Goal: Check status: Check status

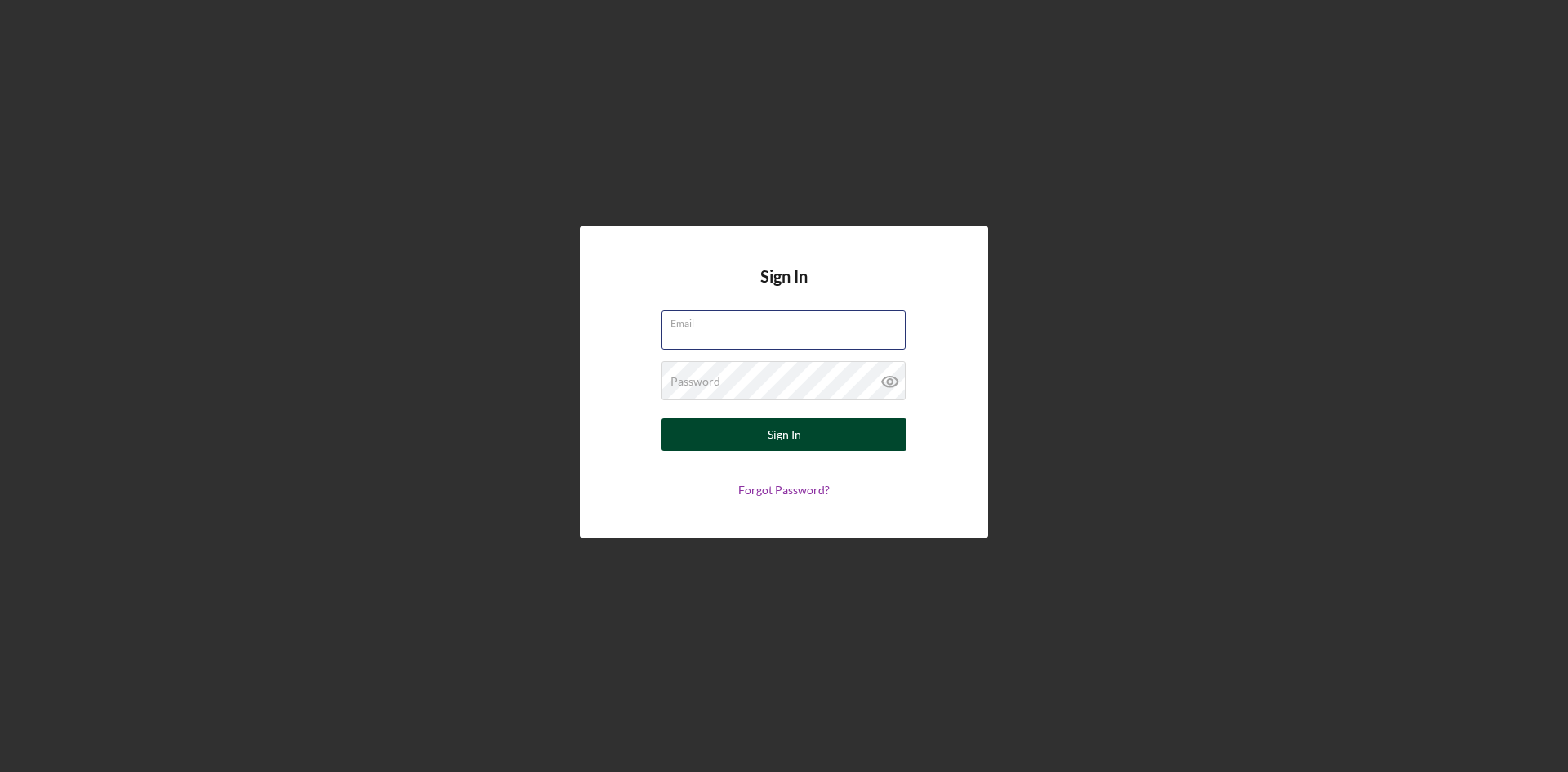
type input "[EMAIL_ADDRESS][DOMAIN_NAME]"
click at [786, 429] on div "Sign In" at bounding box center [785, 434] width 34 height 33
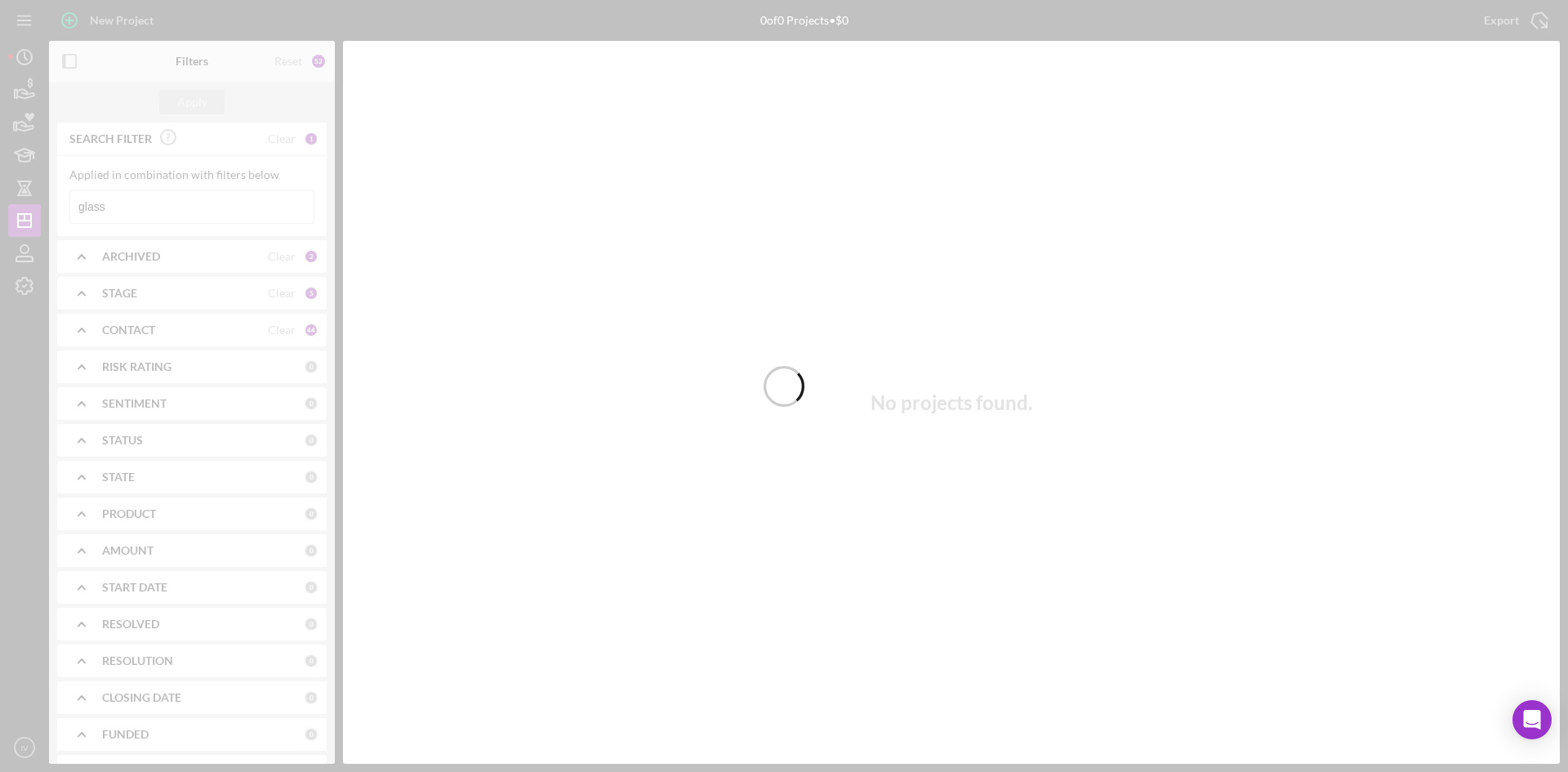
click at [184, 202] on div at bounding box center [784, 386] width 1568 height 772
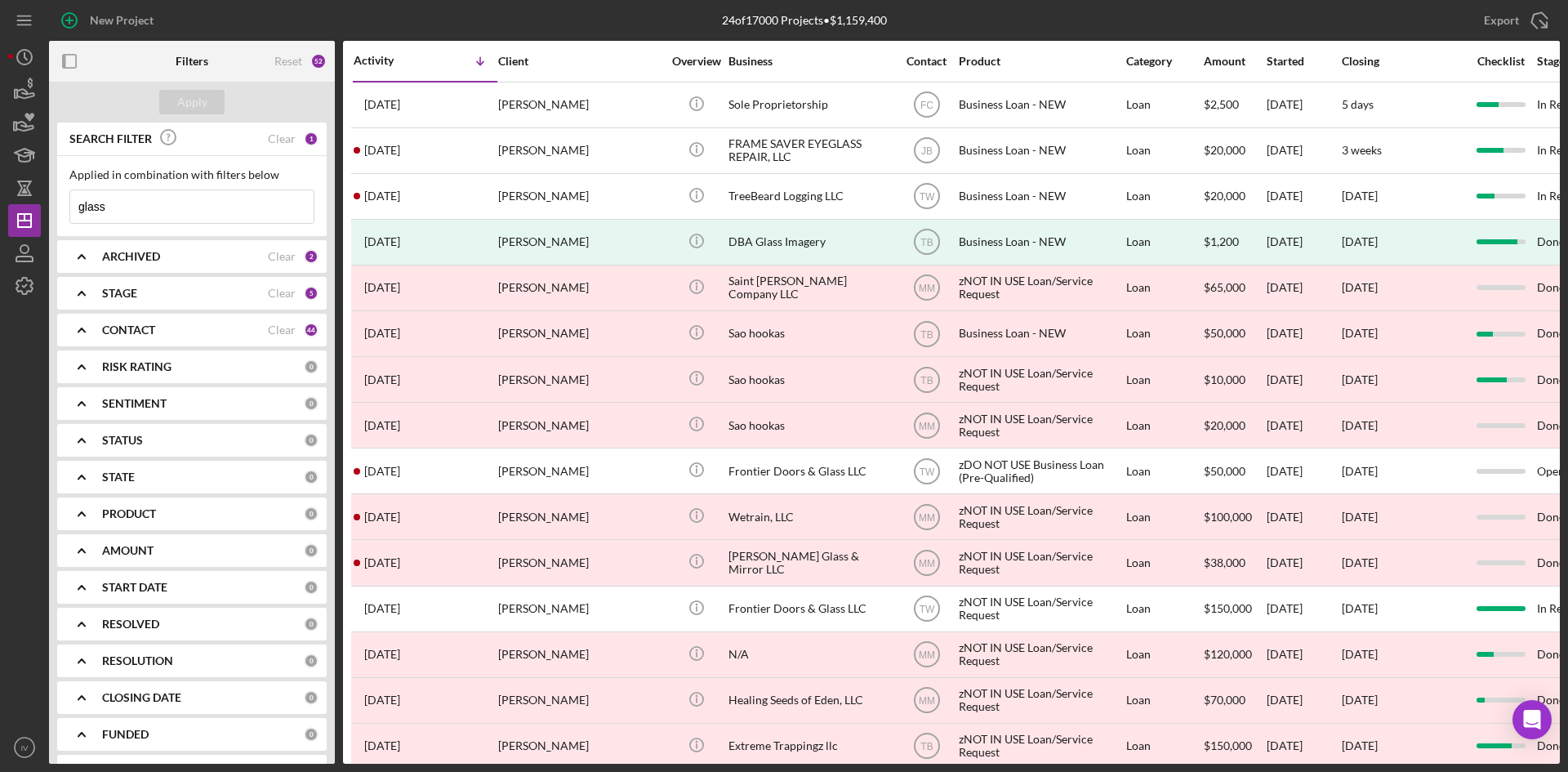
click at [184, 202] on input "glass" at bounding box center [191, 206] width 243 height 33
drag, startPoint x: 177, startPoint y: 212, endPoint x: 2, endPoint y: 237, distance: 176.8
click at [2, 237] on div "New Project 24 of 17000 Projects • $1,159,400 glass Export Icon/Export Filters …" at bounding box center [784, 386] width 1568 height 772
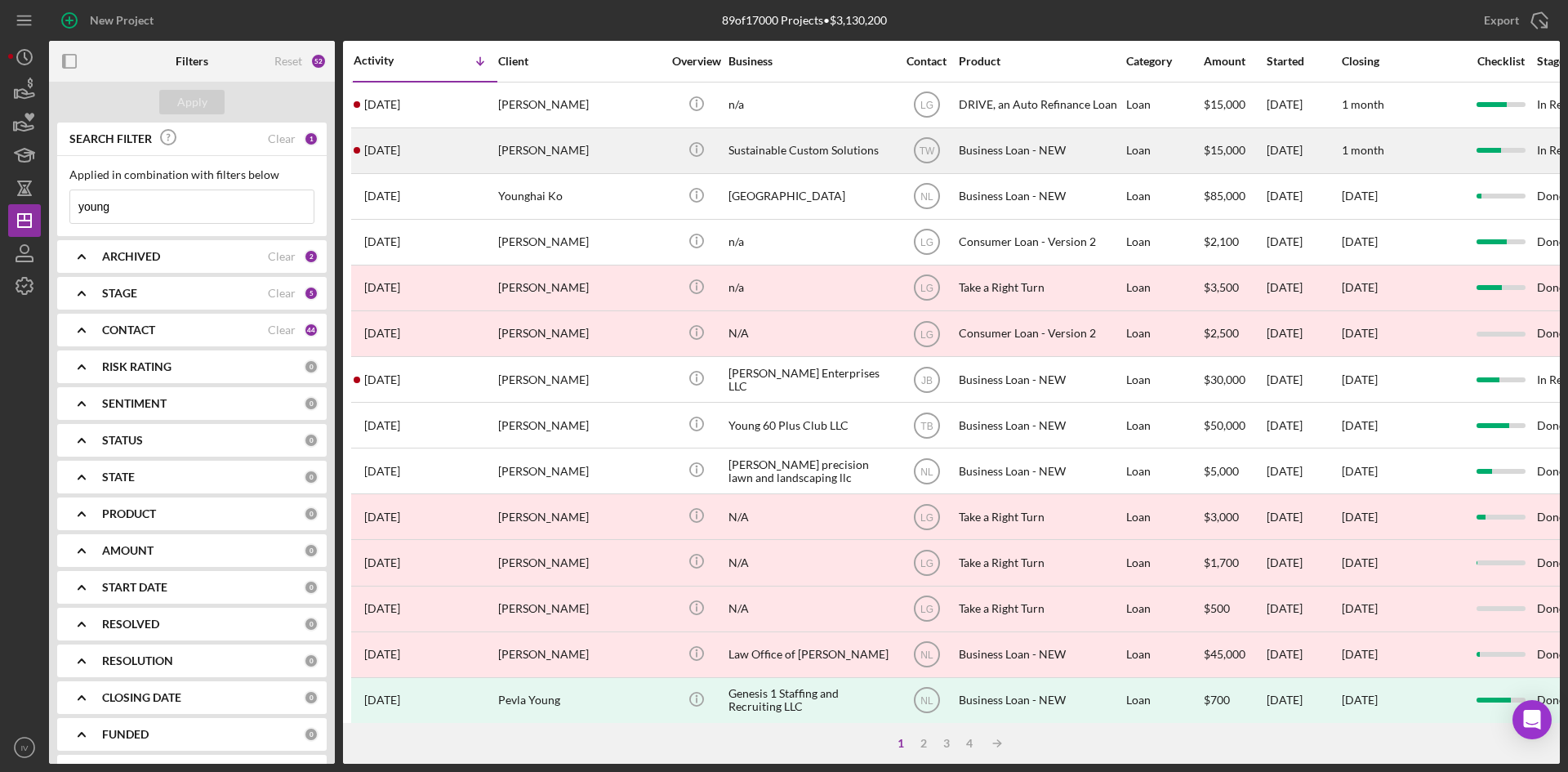
type input "young"
click at [558, 152] on div "[PERSON_NAME]" at bounding box center [579, 151] width 163 height 43
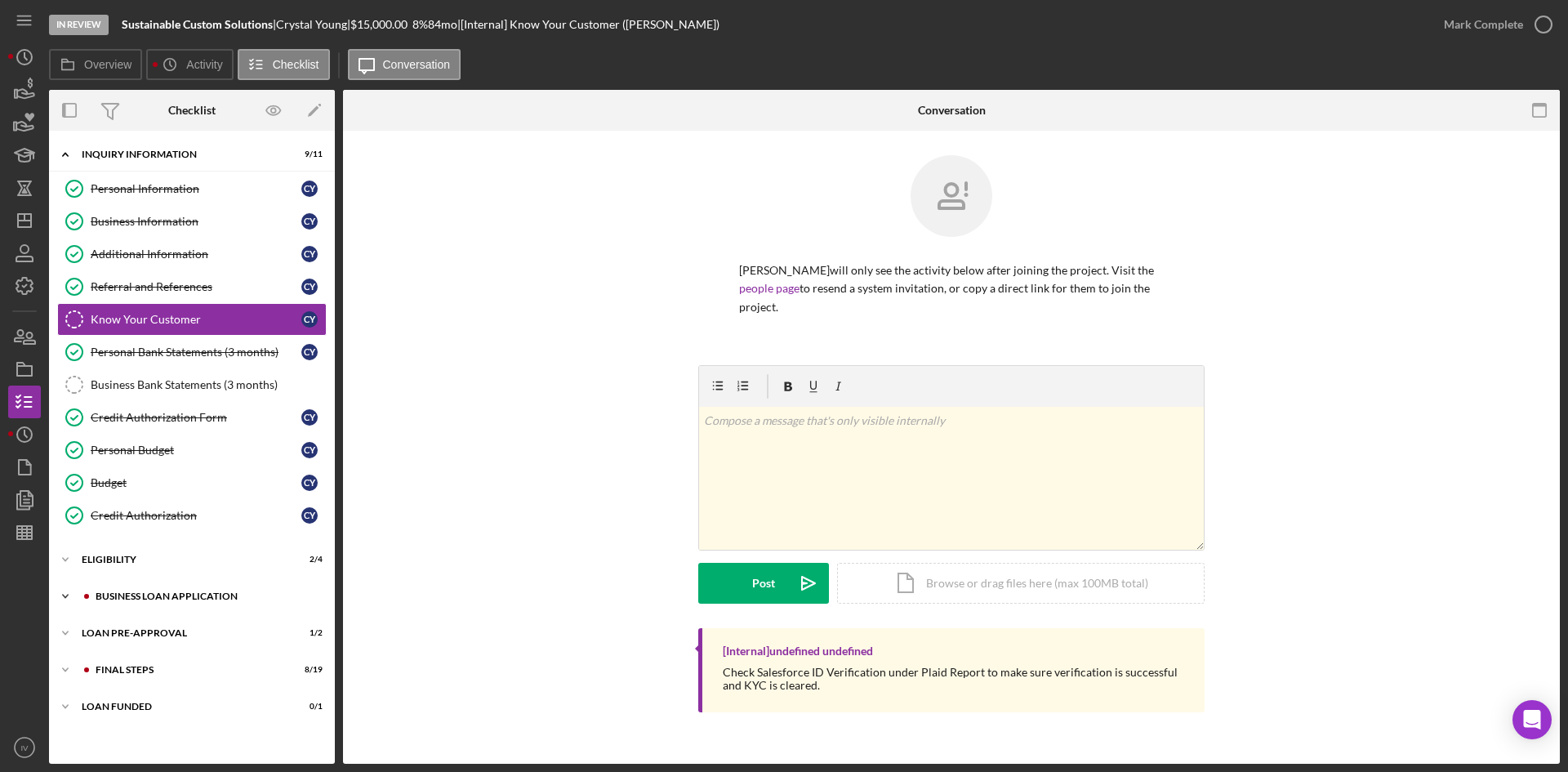
click at [121, 598] on div "BUSINESS LOAN APPLICATION" at bounding box center [205, 596] width 219 height 10
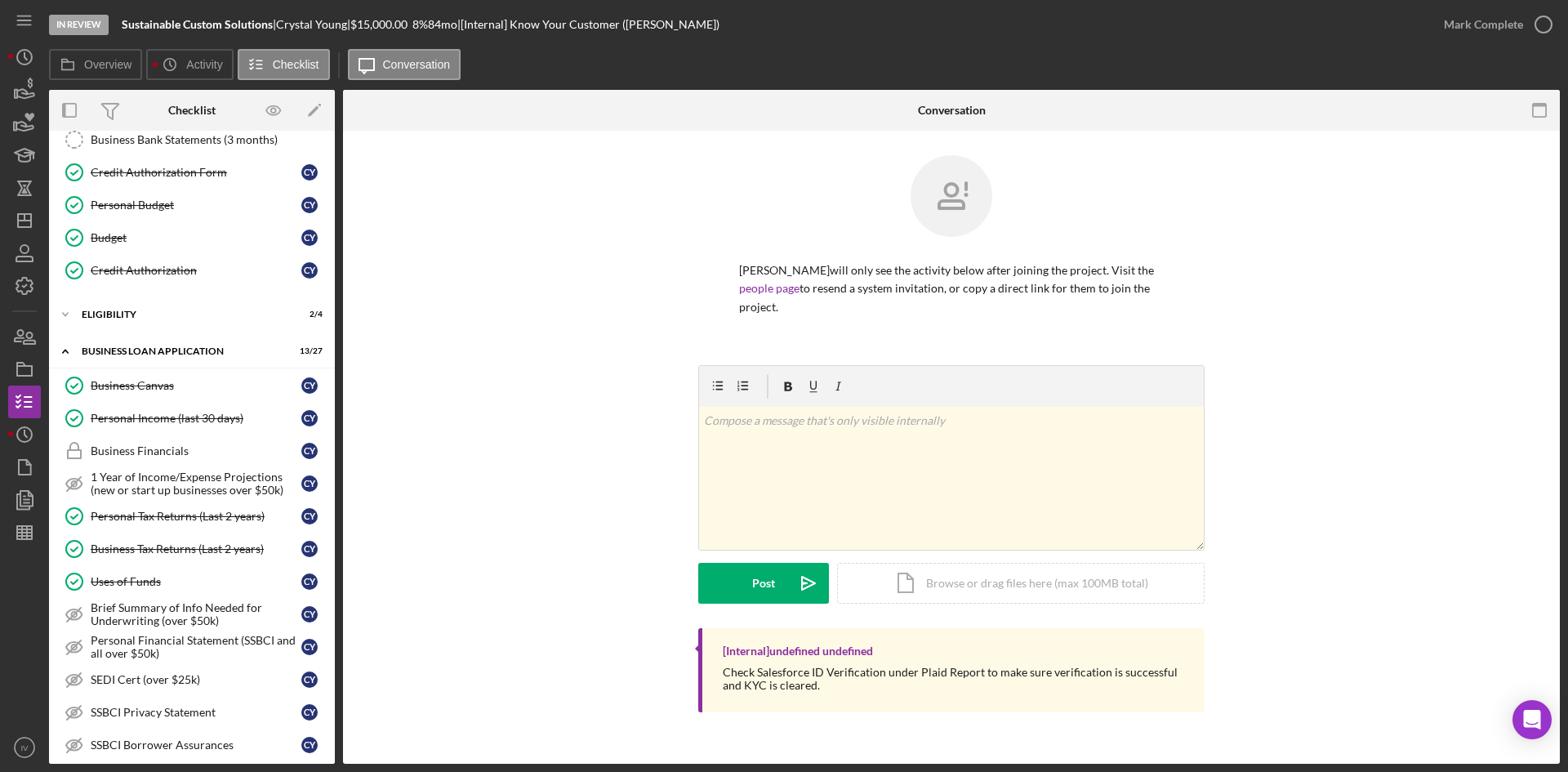
scroll to position [490, 0]
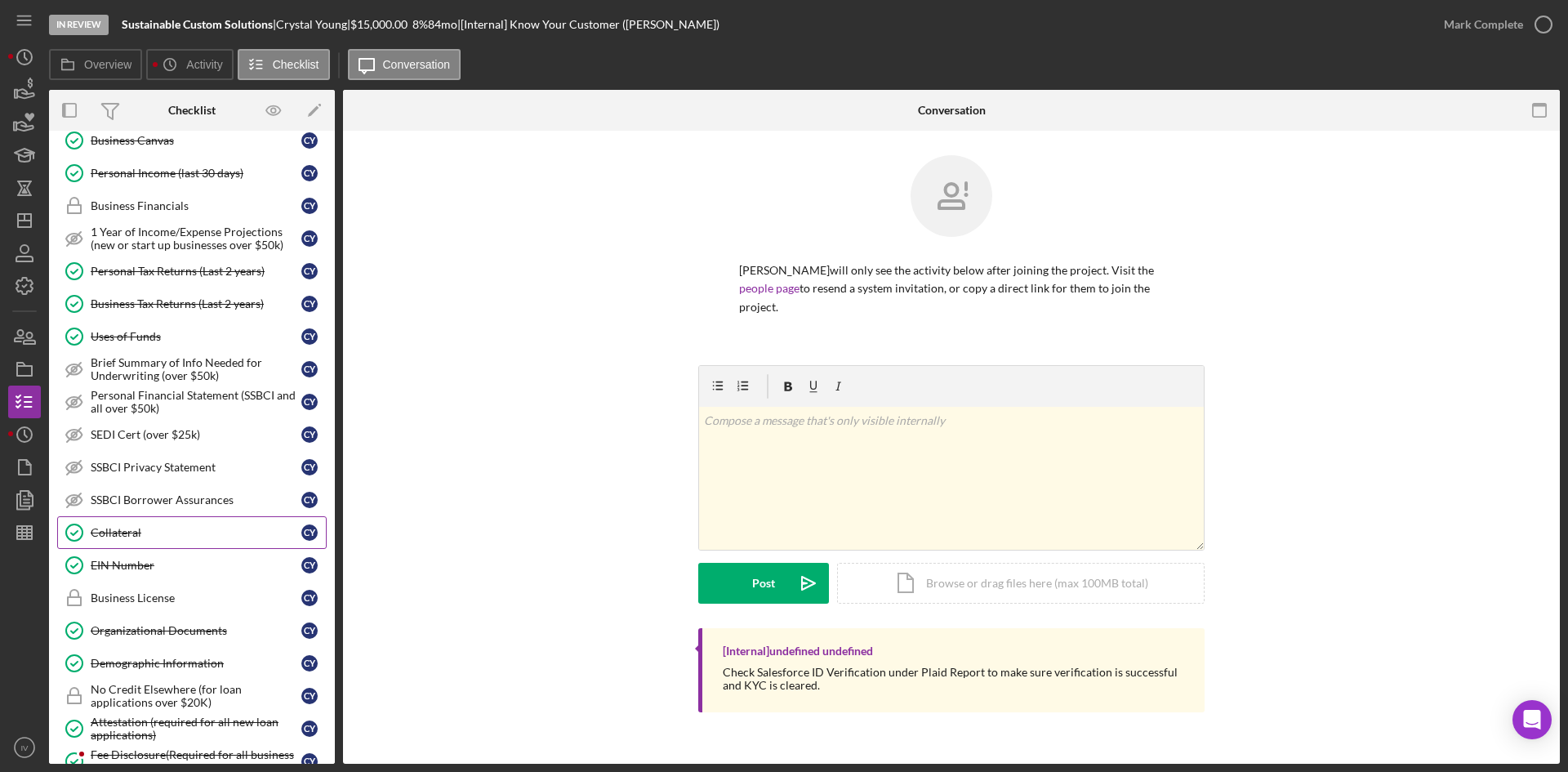
click at [166, 521] on link "Collateral Collateral C Y" at bounding box center [192, 532] width 270 height 33
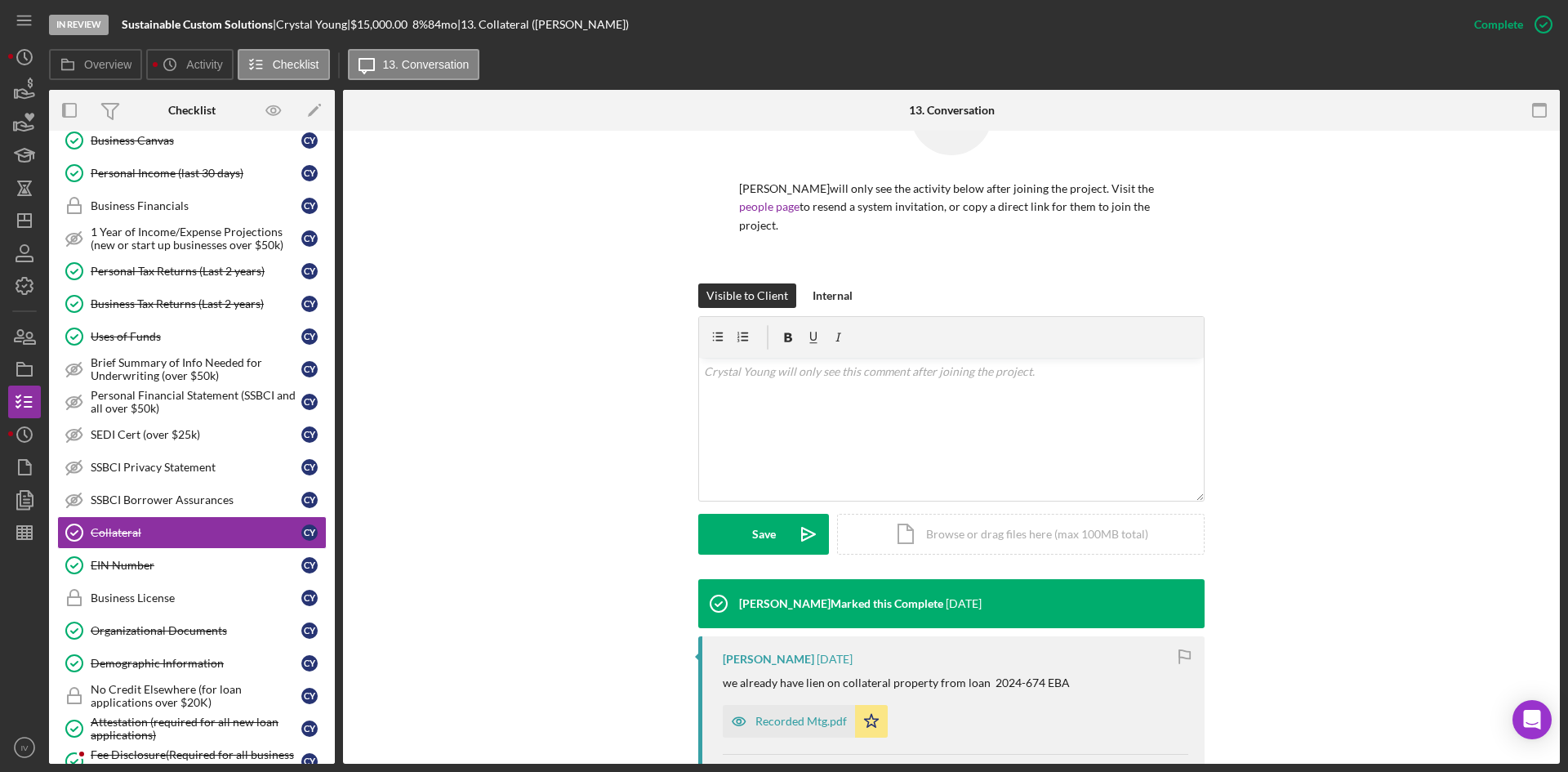
scroll to position [293, 0]
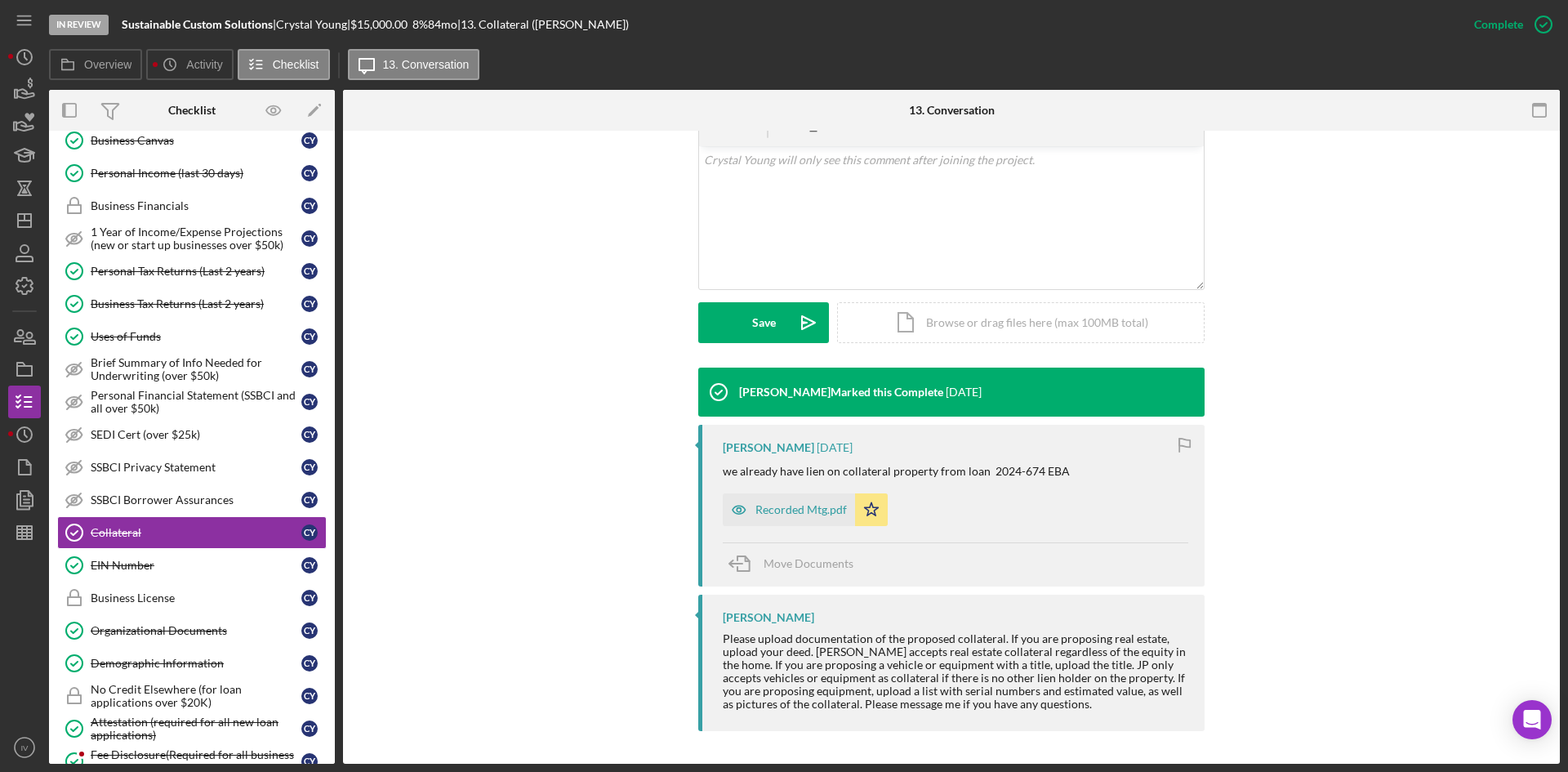
click at [788, 509] on div "Recorded Mtg.pdf" at bounding box center [802, 509] width 91 height 13
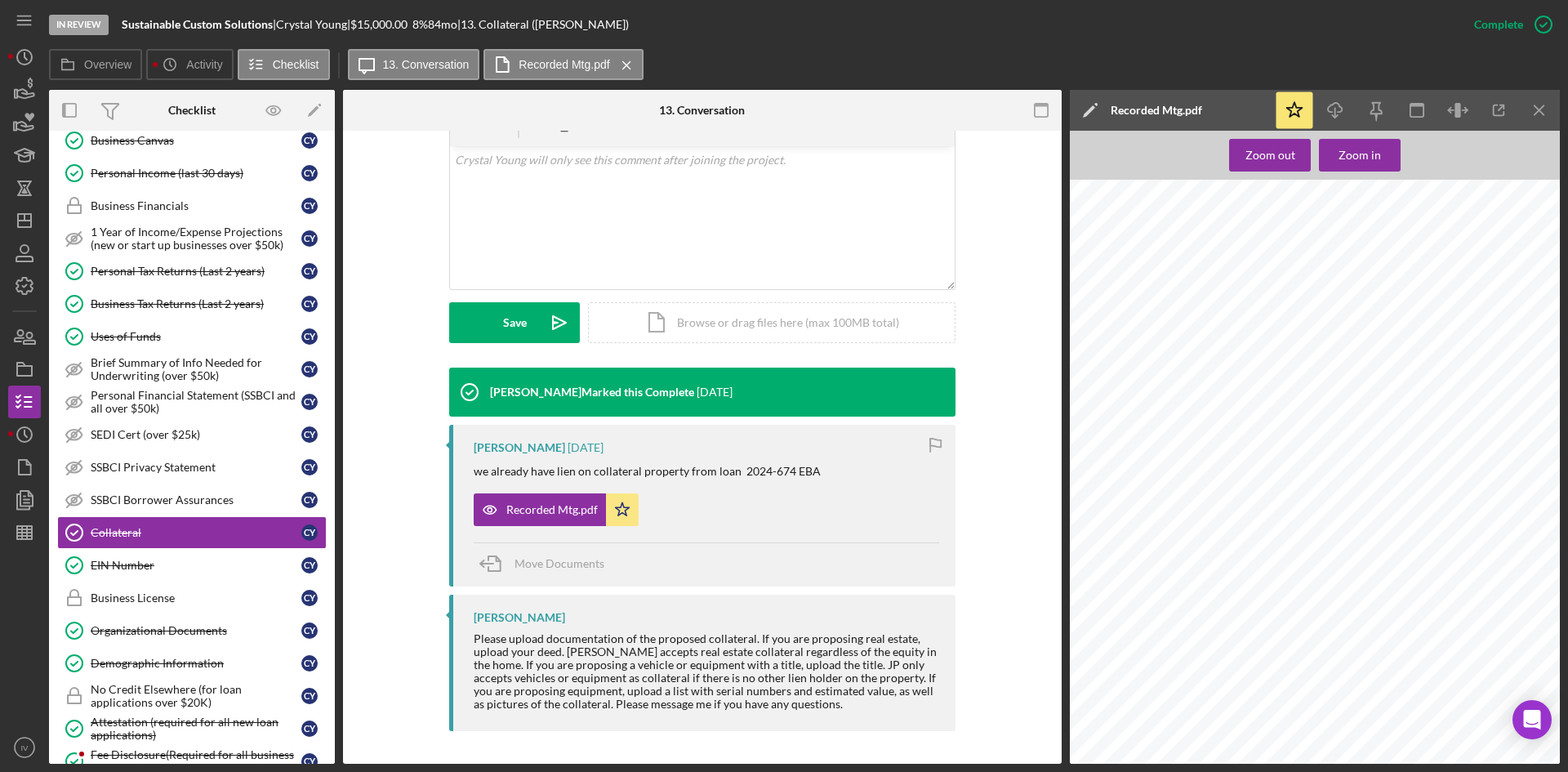
scroll to position [163, 0]
click at [1331, 105] on icon "button" at bounding box center [1335, 108] width 14 height 9
click at [23, 213] on icon "Icon/Dashboard" at bounding box center [24, 221] width 41 height 41
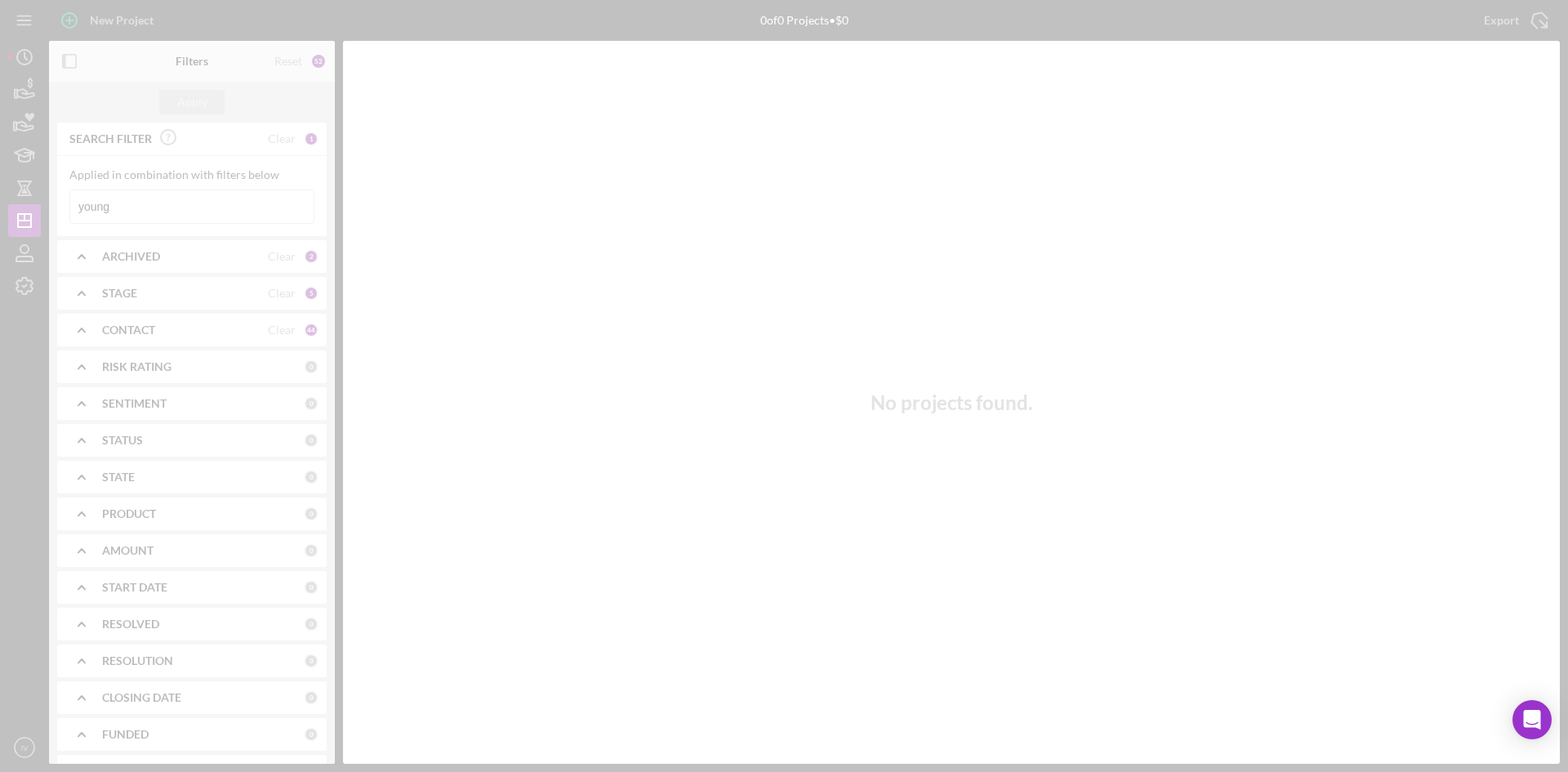
click at [158, 210] on div at bounding box center [784, 386] width 1568 height 772
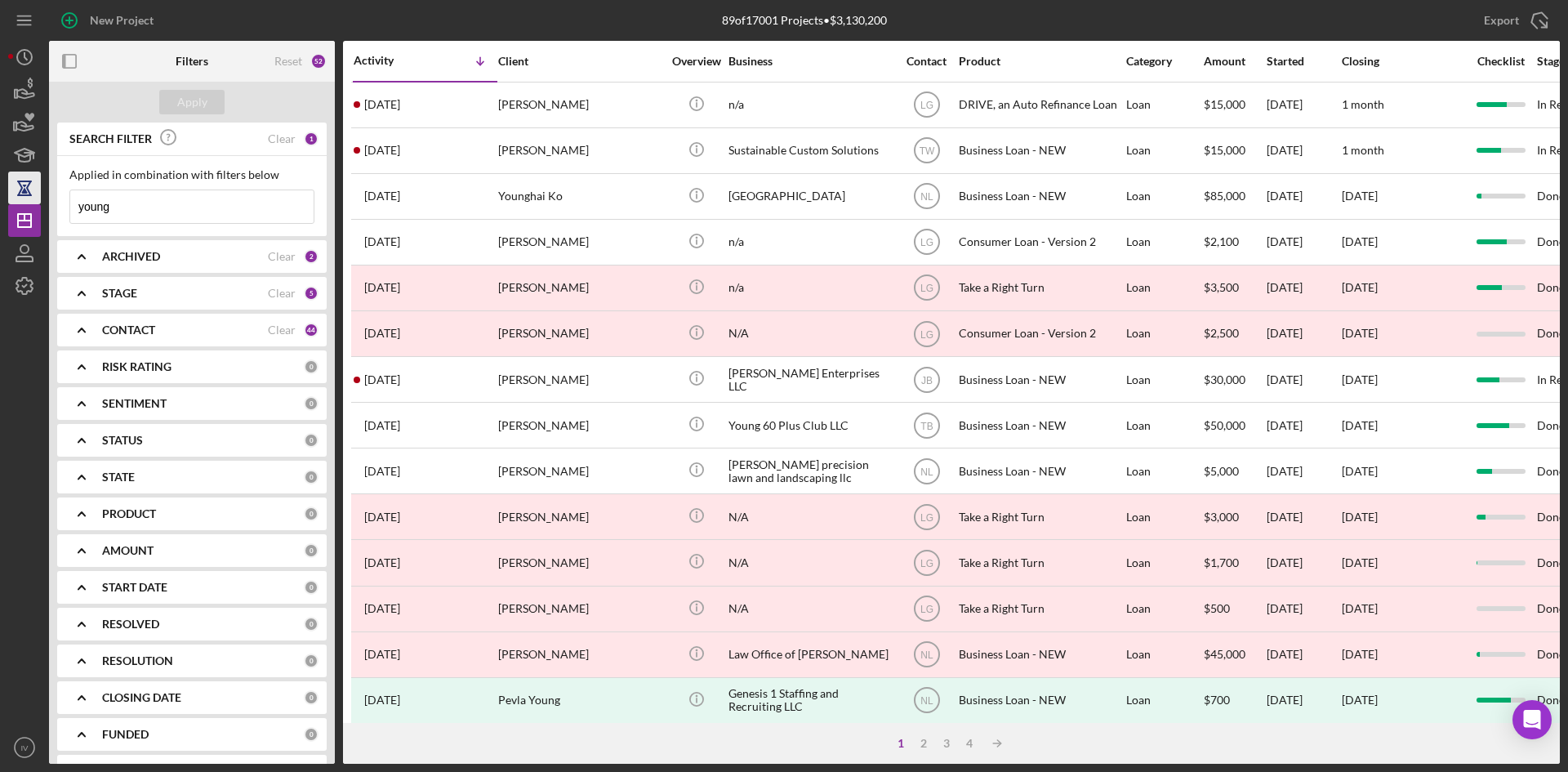
drag, startPoint x: 157, startPoint y: 210, endPoint x: 35, endPoint y: 201, distance: 122.3
click at [11, 212] on div "New Project 89 of 17001 Projects • $3,130,200 young Export Icon/Export Filters …" at bounding box center [784, 382] width 1552 height 764
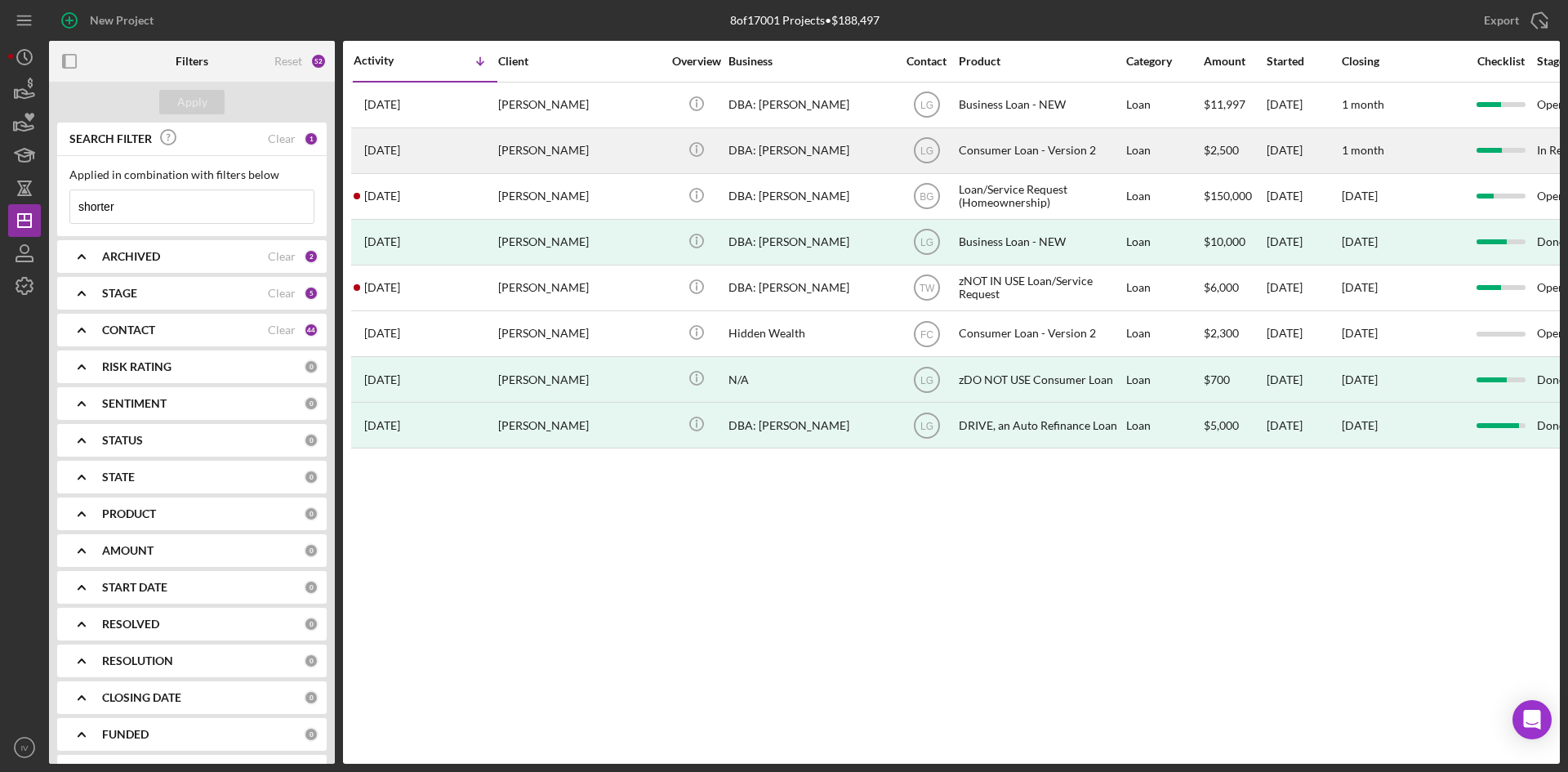
type input "shorter"
click at [557, 155] on div "[PERSON_NAME]" at bounding box center [579, 151] width 163 height 43
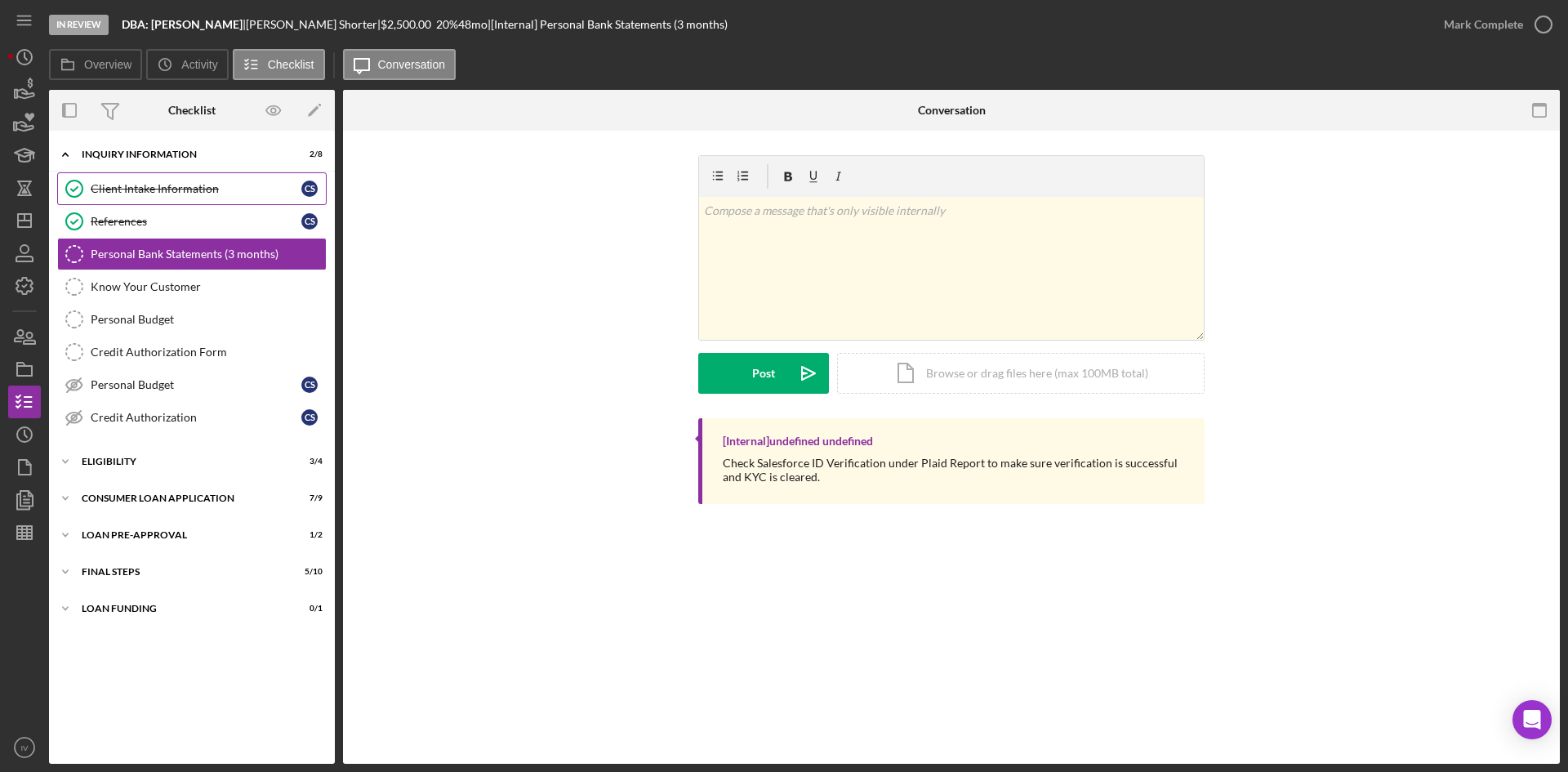
click at [202, 183] on div "Client Intake Information" at bounding box center [196, 189] width 210 height 13
